Goal: Task Accomplishment & Management: Complete application form

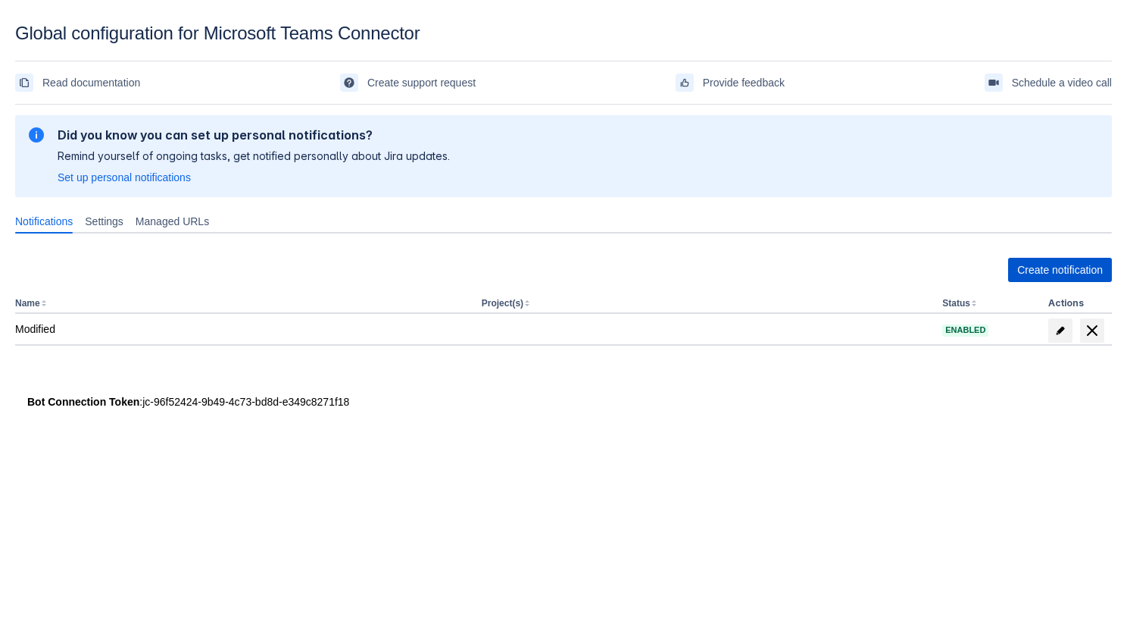
click at [1040, 276] on span "Create notification" at bounding box center [1061, 270] width 86 height 24
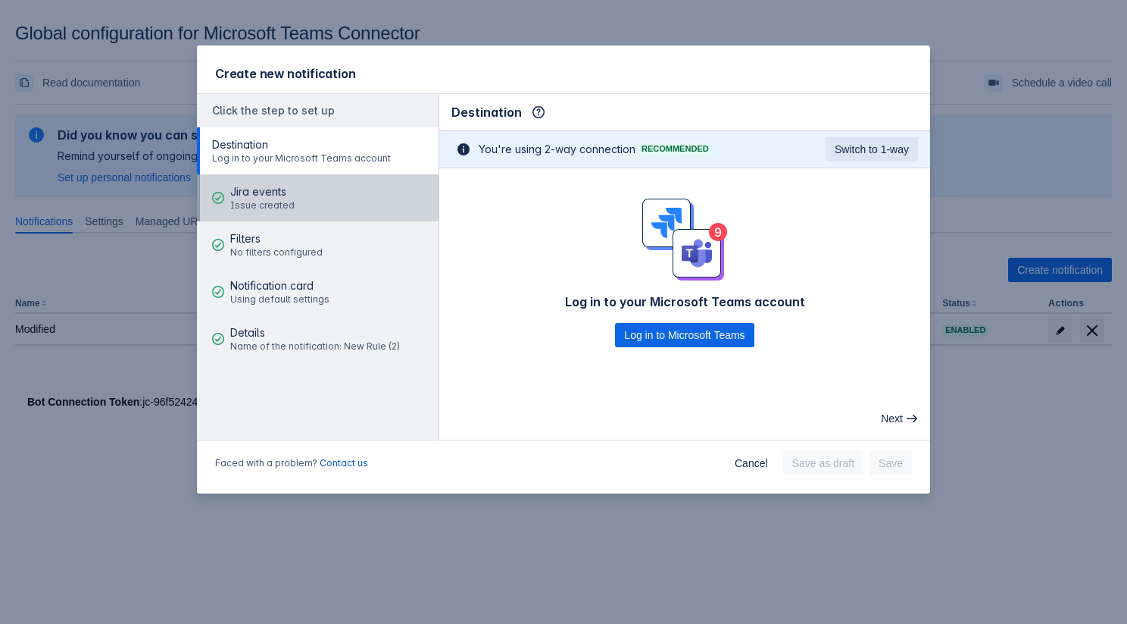
click at [279, 187] on span "Jira events" at bounding box center [262, 191] width 64 height 15
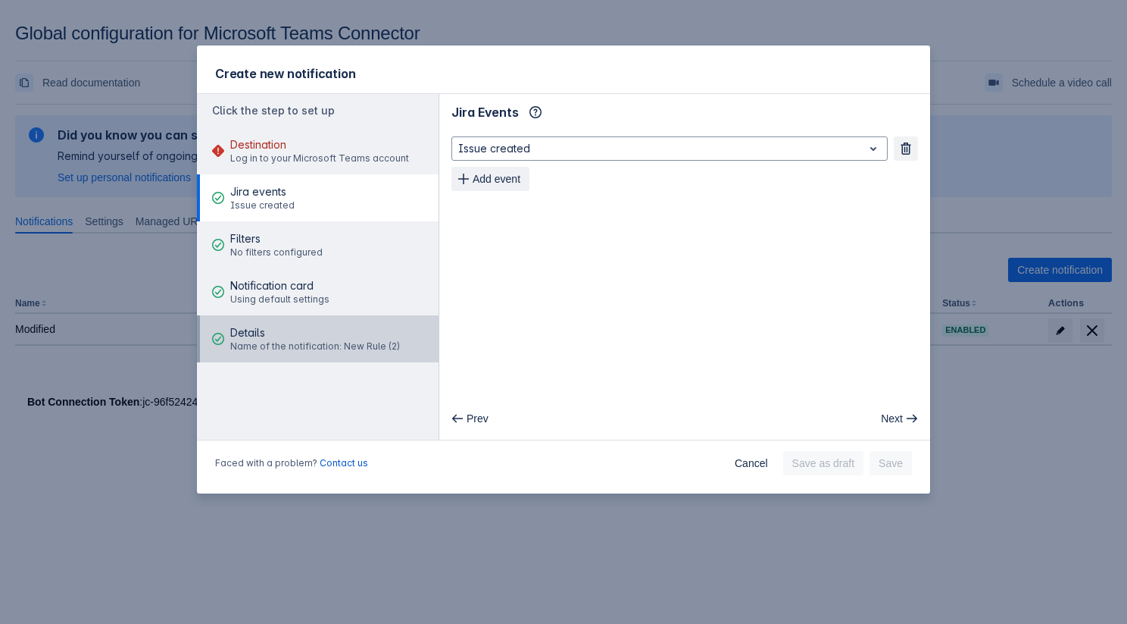
click at [327, 343] on span "Name of the notification: New Rule (2)" at bounding box center [315, 346] width 170 height 12
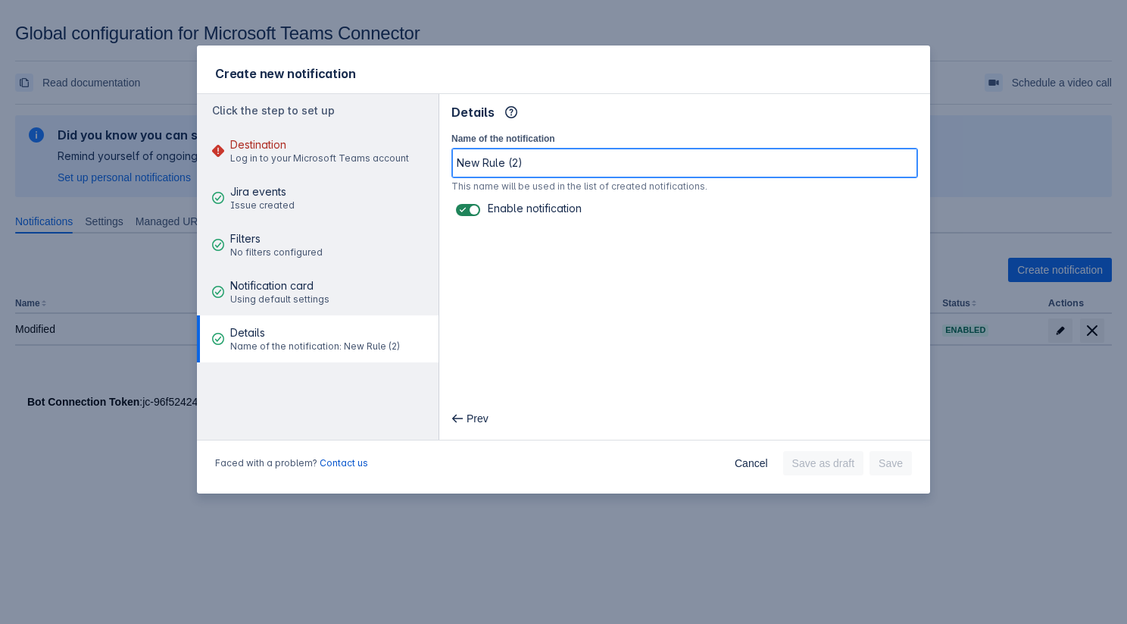
click at [608, 173] on input "New Rule (2)" at bounding box center [684, 162] width 465 height 27
type input "New Rule (2)wrerw"
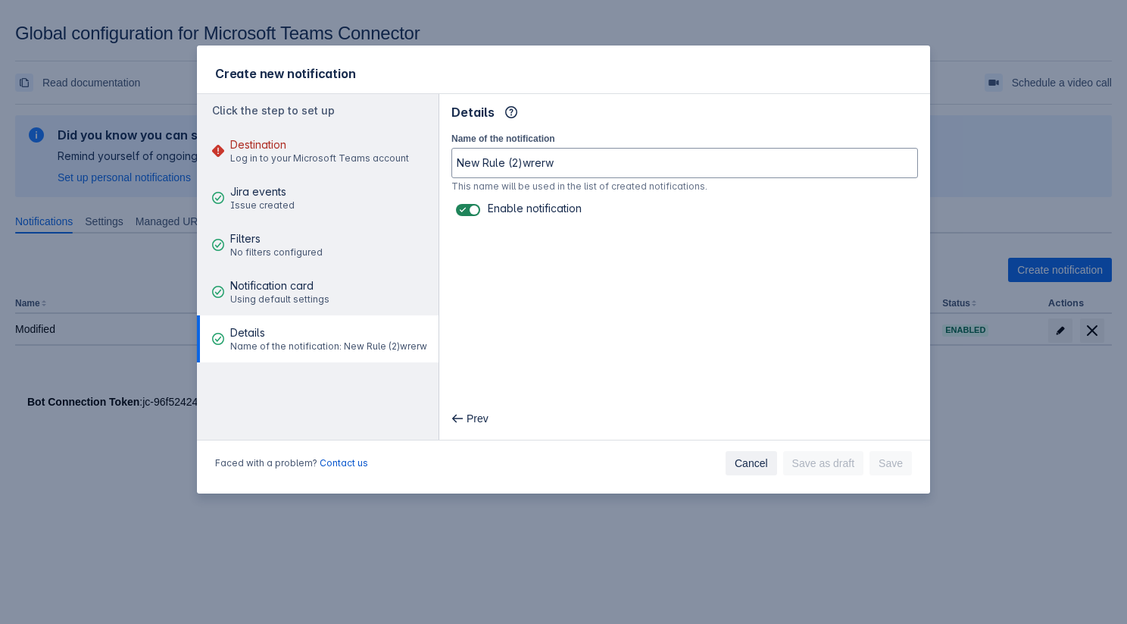
click at [740, 461] on span "Cancel" at bounding box center [751, 463] width 33 height 24
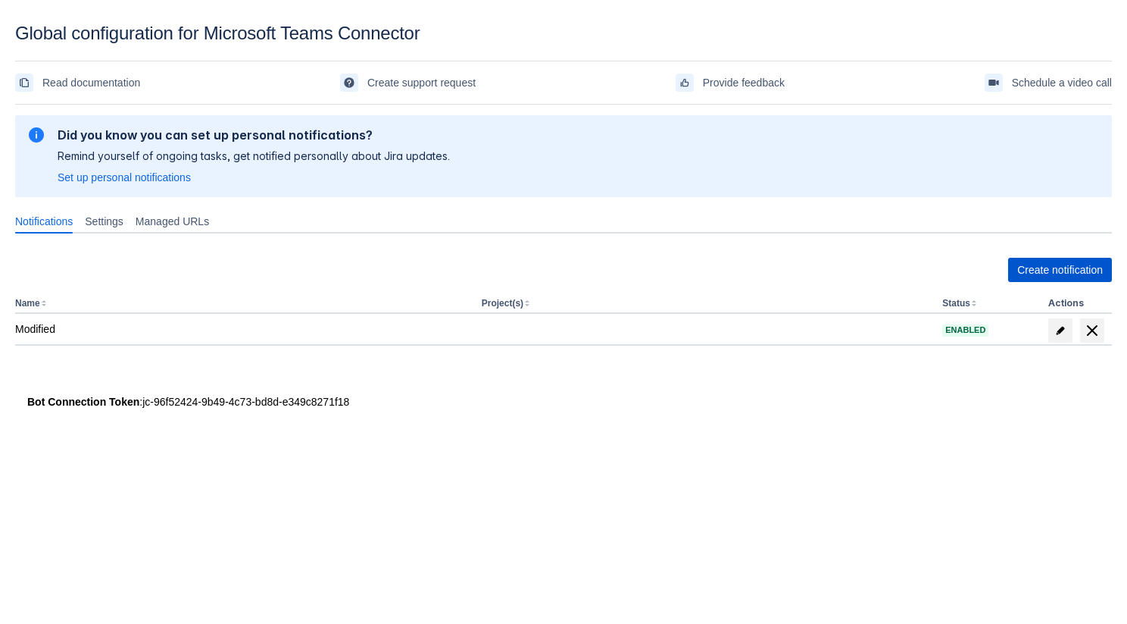
click at [1035, 270] on span "Create notification" at bounding box center [1061, 270] width 86 height 24
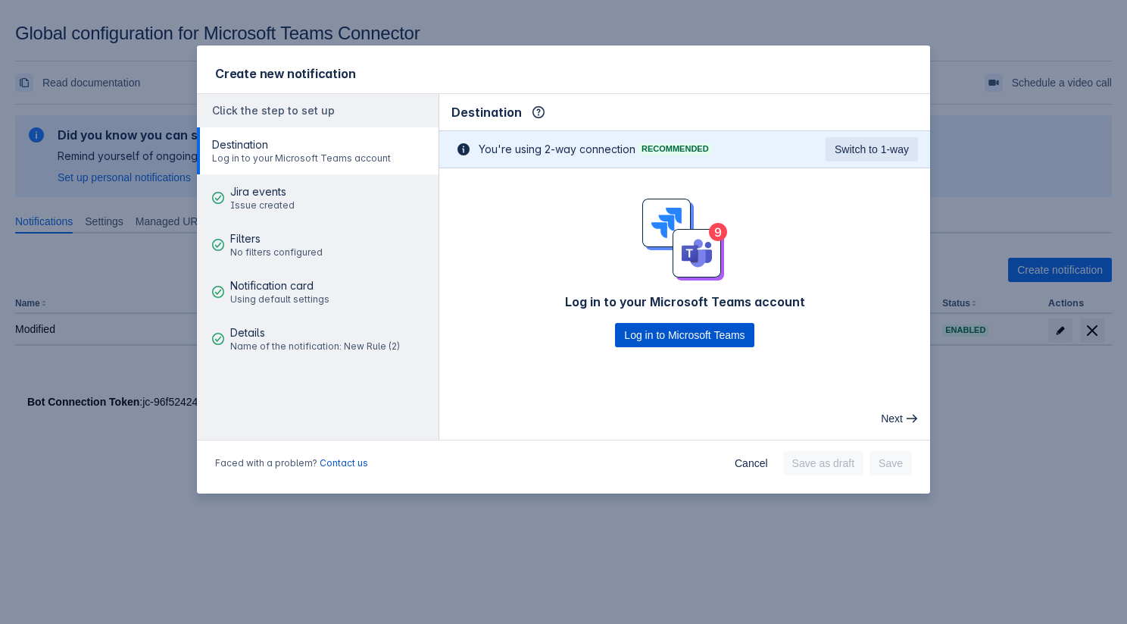
click at [661, 341] on span "Log in to Microsoft Teams" at bounding box center [684, 335] width 120 height 24
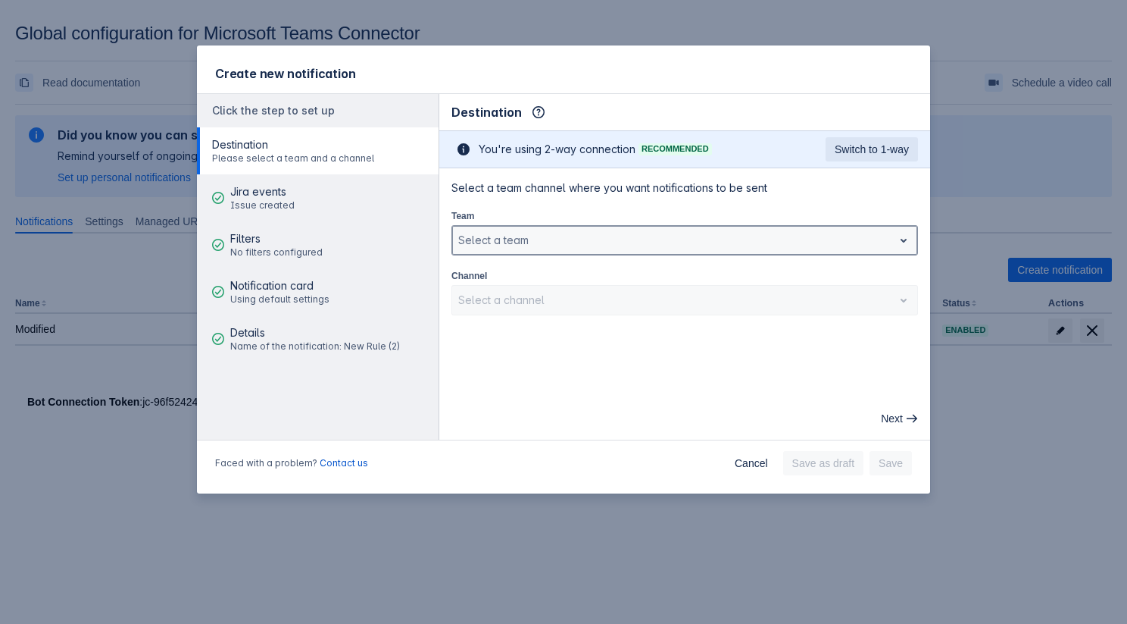
click at [512, 254] on div "Select a team" at bounding box center [685, 240] width 467 height 30
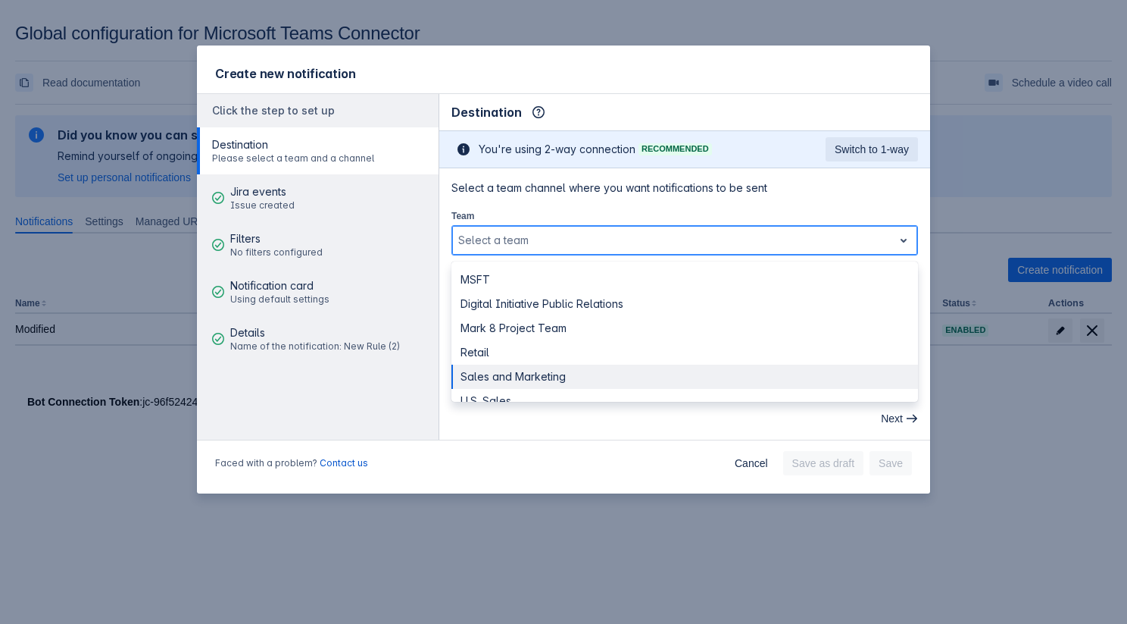
scroll to position [17, 0]
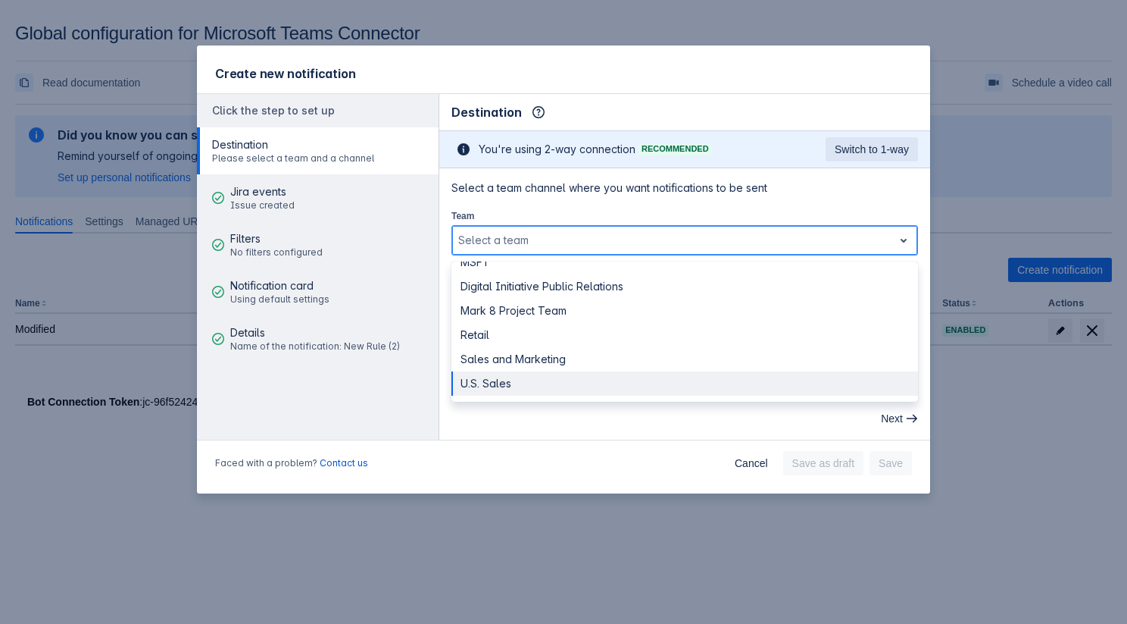
click at [484, 378] on div "U.S. Sales" at bounding box center [685, 383] width 467 height 24
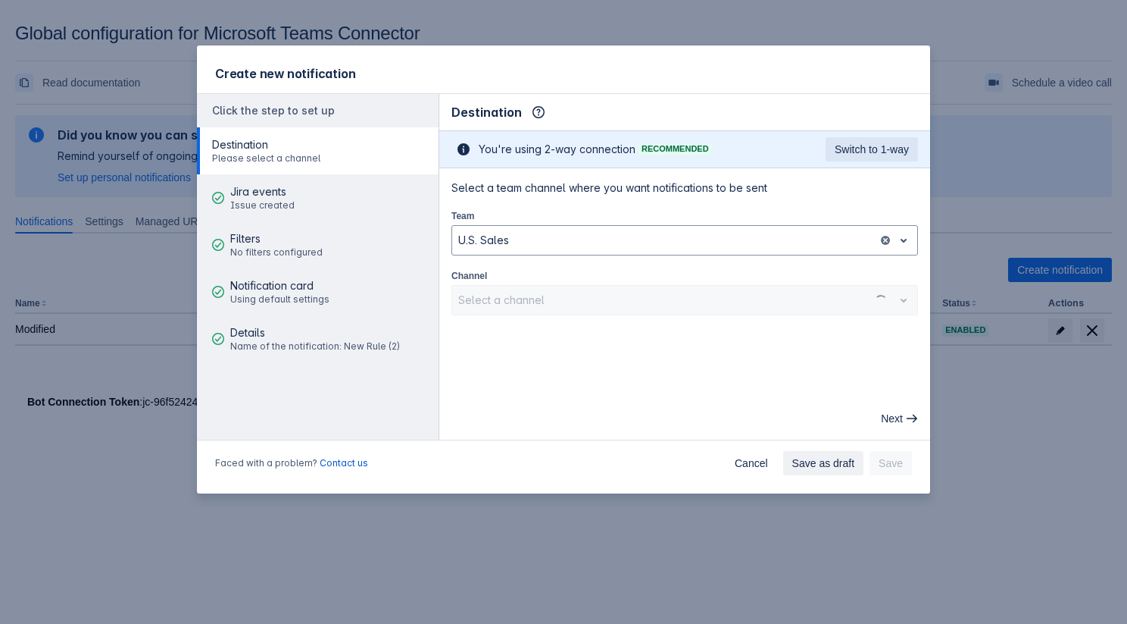
click at [518, 305] on div "Select a channel" at bounding box center [685, 300] width 467 height 30
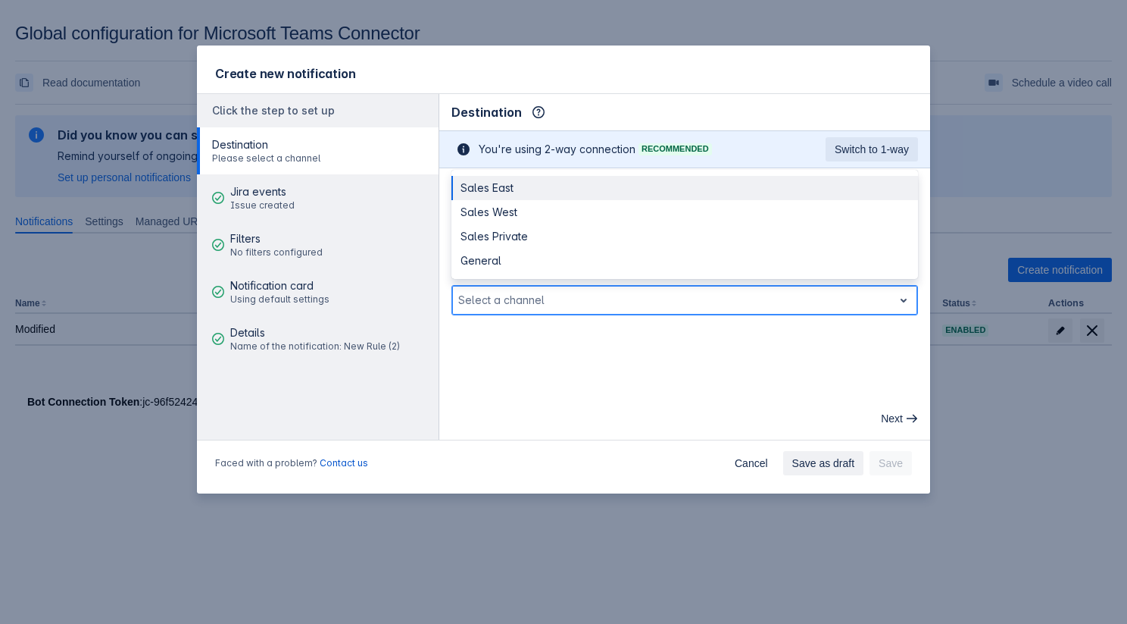
click at [518, 305] on div at bounding box center [672, 300] width 429 height 18
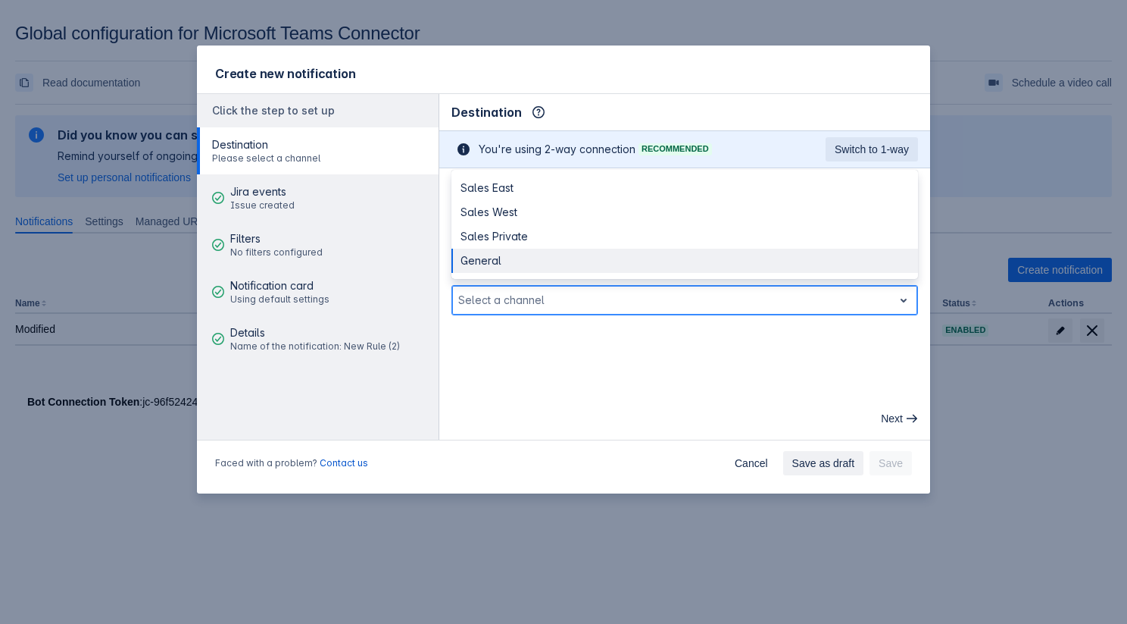
click at [514, 250] on div "General" at bounding box center [685, 261] width 467 height 24
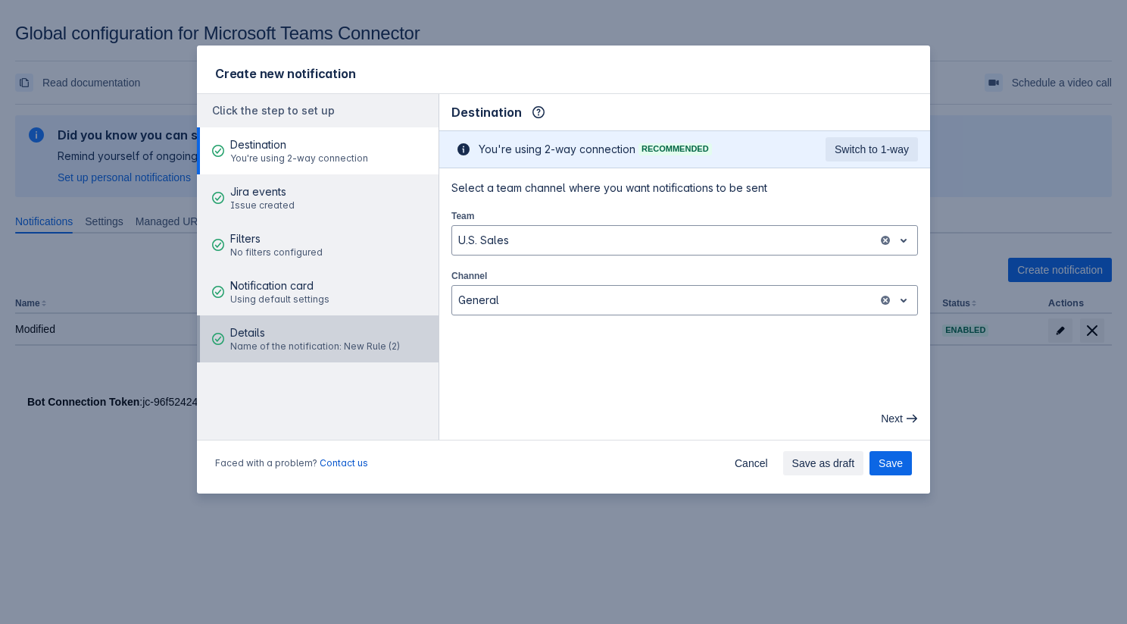
click at [327, 341] on span "Name of the notification: New Rule (2)" at bounding box center [315, 346] width 170 height 12
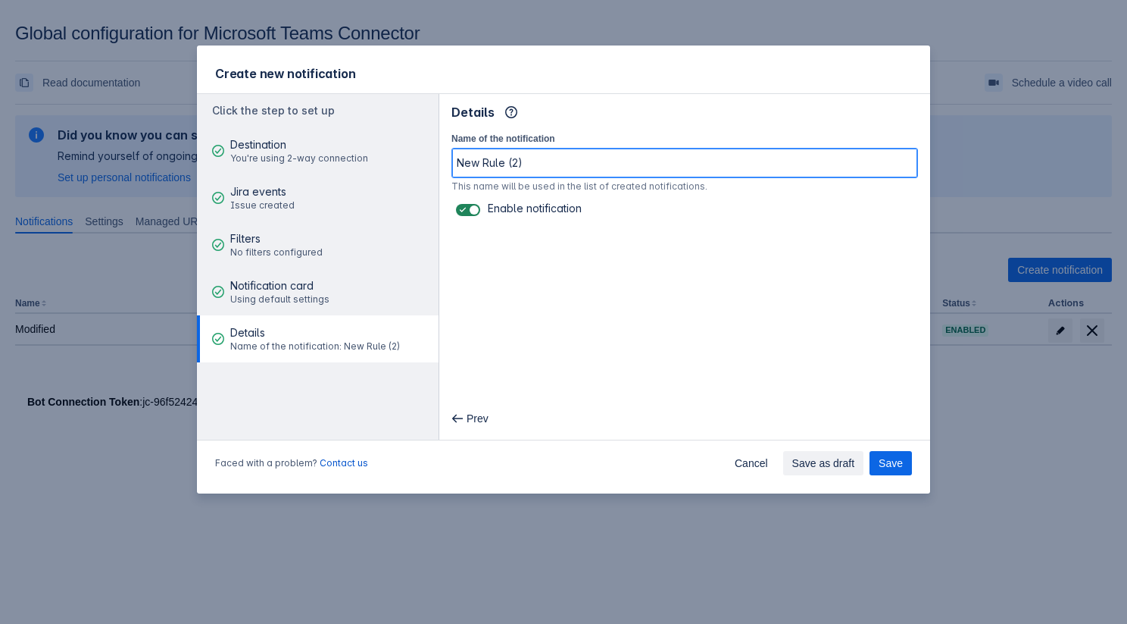
click at [536, 165] on input "New Rule (2)" at bounding box center [684, 162] width 465 height 27
type input "New Rule (2)werewrew"
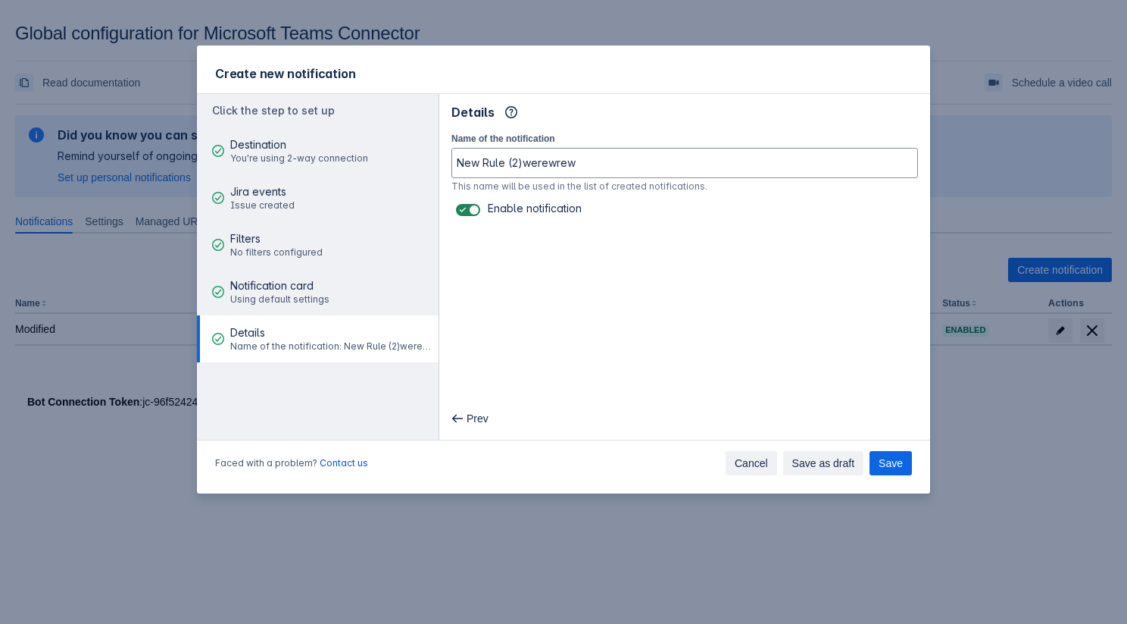
click at [742, 465] on span "Cancel" at bounding box center [751, 463] width 33 height 24
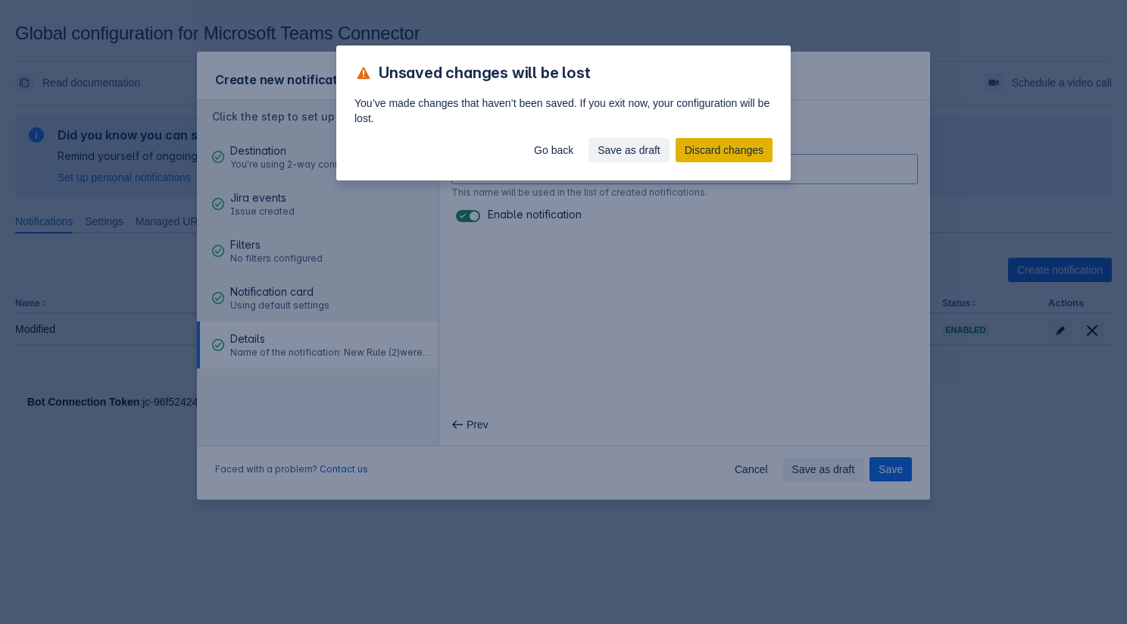
click at [712, 153] on span "Discard changes" at bounding box center [724, 150] width 79 height 24
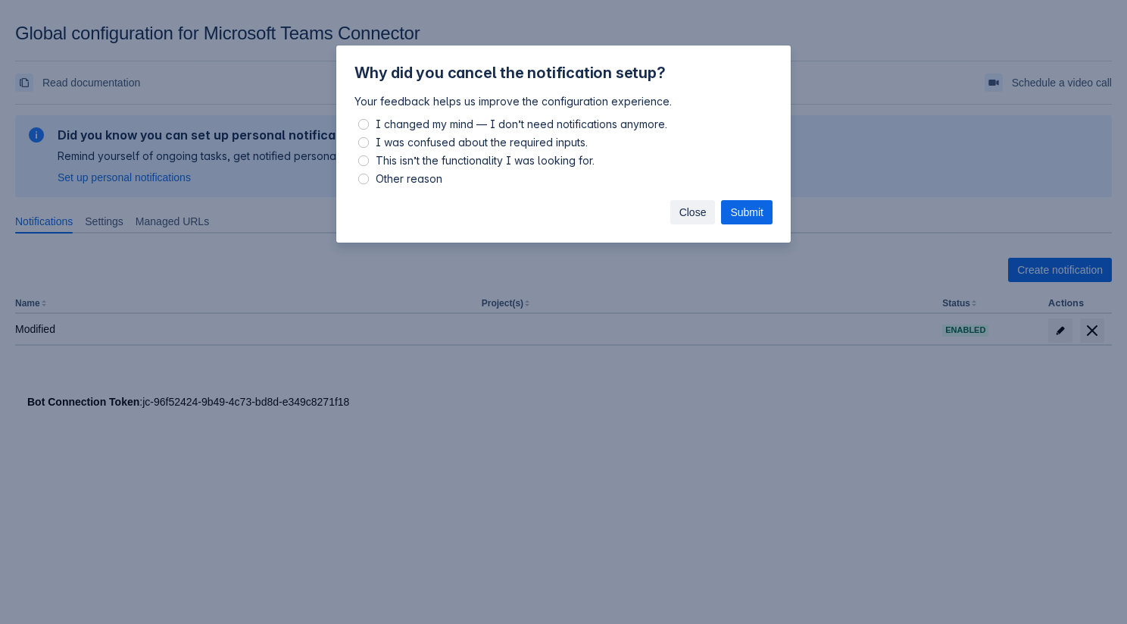
click at [681, 208] on span "Close" at bounding box center [693, 212] width 27 height 24
